Goal: Navigation & Orientation: Find specific page/section

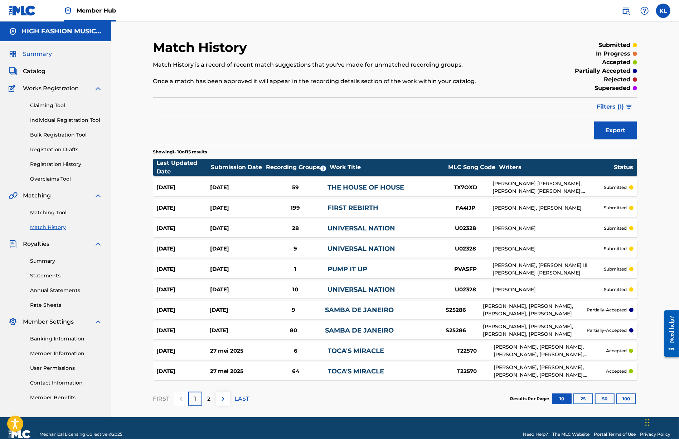
click at [36, 55] on span "Summary" at bounding box center [37, 54] width 29 height 9
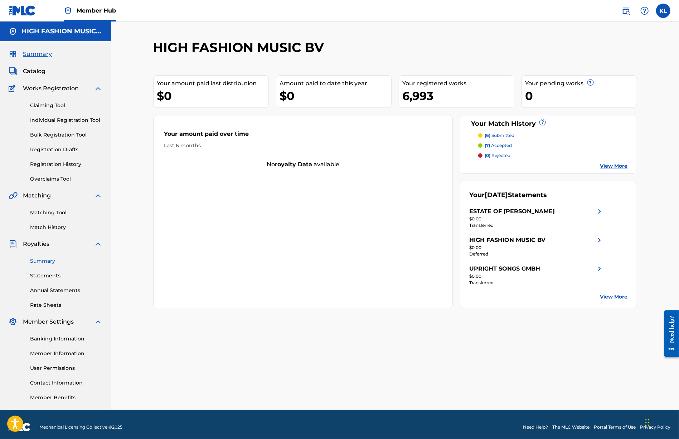
click at [47, 263] on link "Summary" at bounding box center [66, 261] width 72 height 8
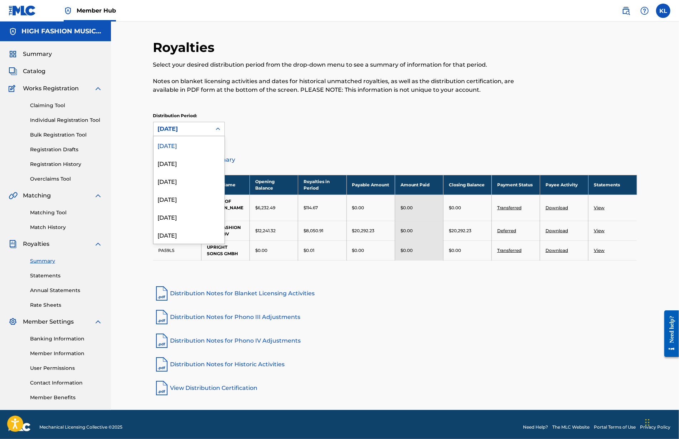
click at [217, 127] on icon at bounding box center [217, 128] width 7 height 7
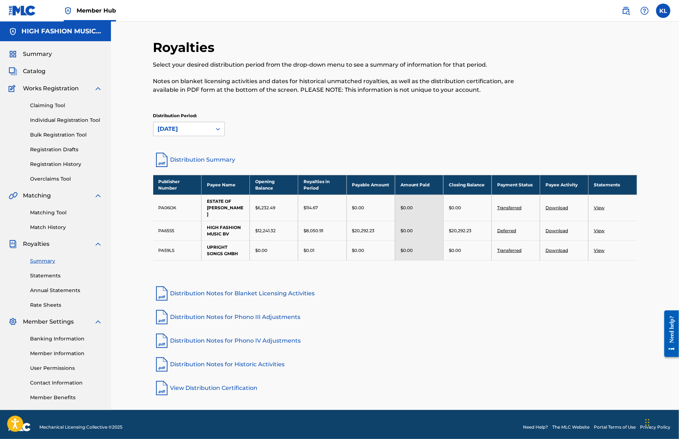
click at [217, 127] on icon at bounding box center [217, 128] width 7 height 7
